Goal: Information Seeking & Learning: Learn about a topic

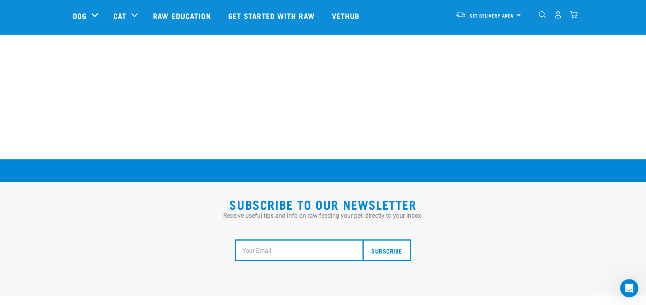
scroll to position [1424, 0]
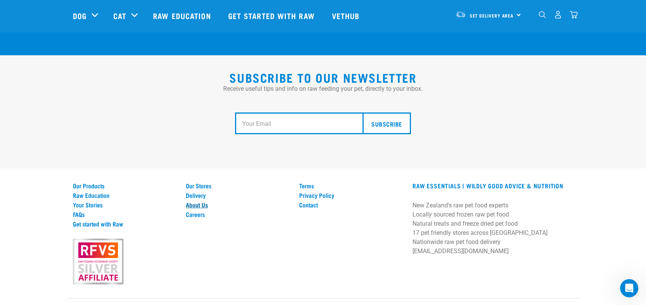
click at [202, 201] on link "About Us" at bounding box center [238, 204] width 104 height 7
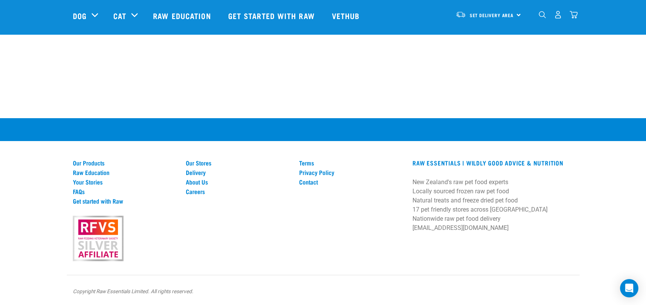
scroll to position [1075, 0]
click at [197, 163] on link "Our Stores" at bounding box center [238, 162] width 104 height 7
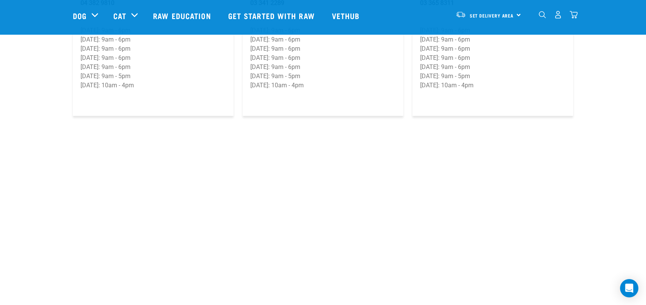
scroll to position [1450, 0]
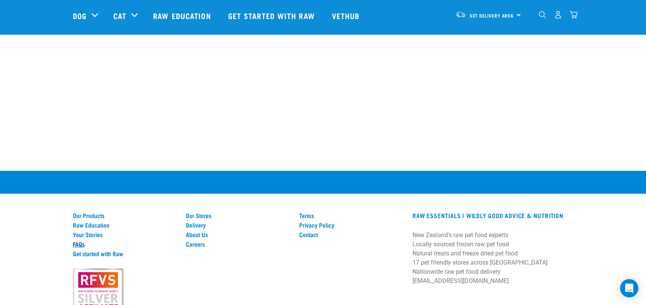
click at [78, 241] on link "FAQs" at bounding box center [125, 244] width 104 height 7
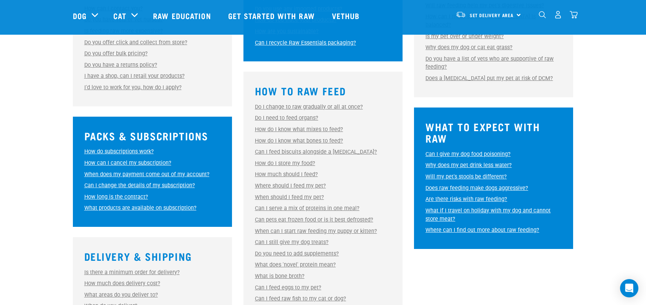
scroll to position [343, 0]
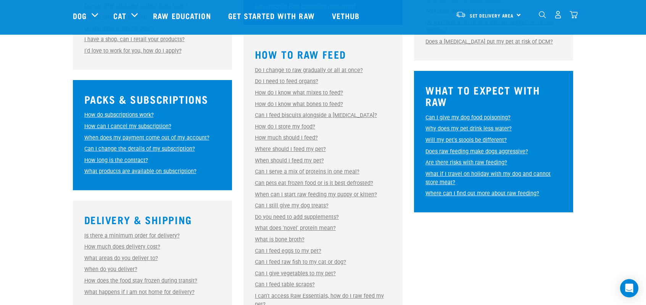
click at [347, 67] on link "Do I change to raw gradually or all at once?" at bounding box center [309, 70] width 108 height 6
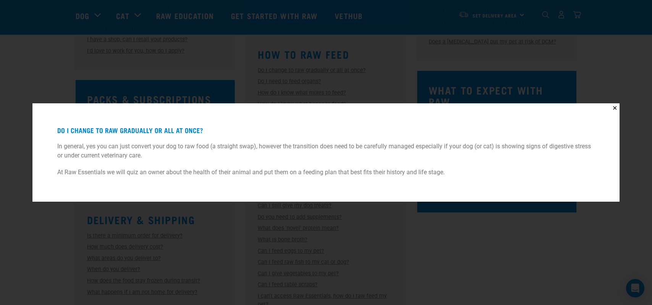
drag, startPoint x: 496, startPoint y: 258, endPoint x: 385, endPoint y: 234, distance: 113.5
click at [496, 258] on div "✕ Do I change to raw gradually or all at once? In general, yes you can just con…" at bounding box center [326, 152] width 652 height 305
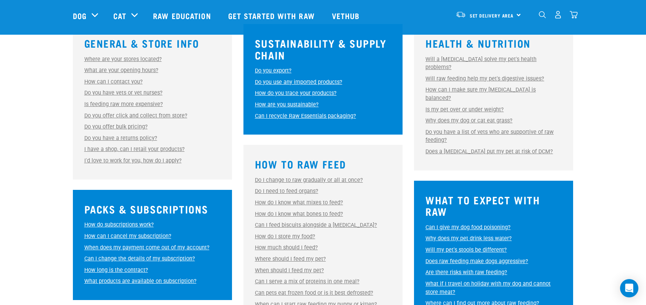
scroll to position [305, 0]
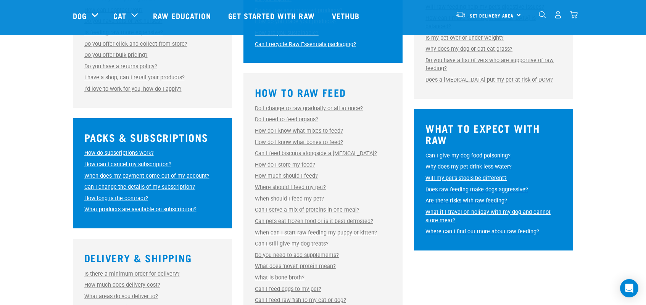
click at [121, 153] on link "How do subscriptions work?" at bounding box center [118, 153] width 69 height 6
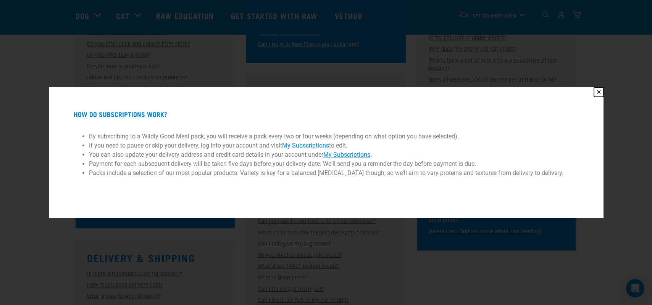
click at [594, 92] on button "✕" at bounding box center [599, 92] width 10 height 10
